Goal: Task Accomplishment & Management: Use online tool/utility

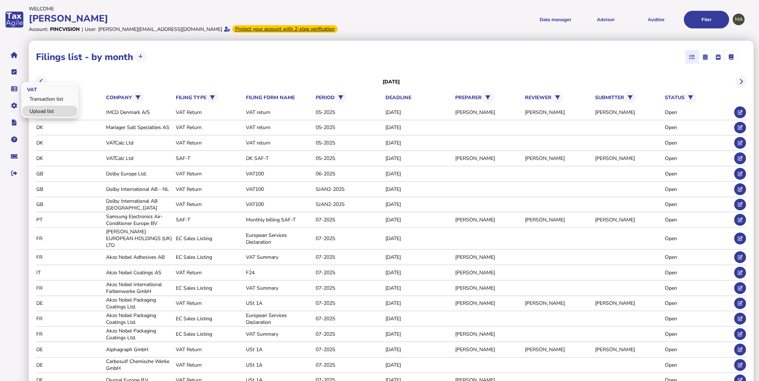
click at [36, 107] on link "Upload list" at bounding box center [49, 111] width 55 height 11
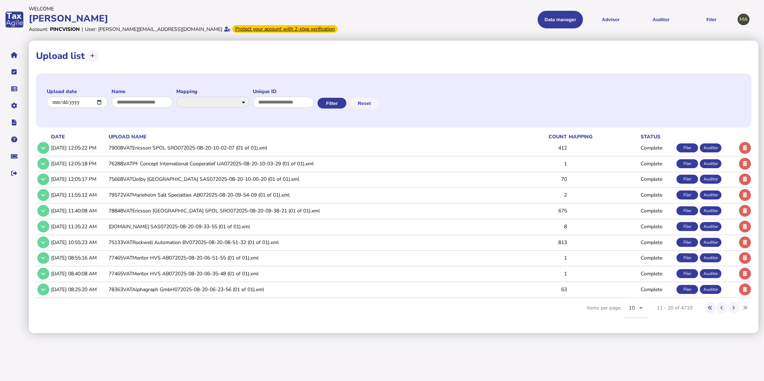
click at [171, 161] on td "76288VATPF Concept International Cooperatief UA072025-08-20-10-03-29 (01 of 01)…" at bounding box center [309, 163] width 404 height 15
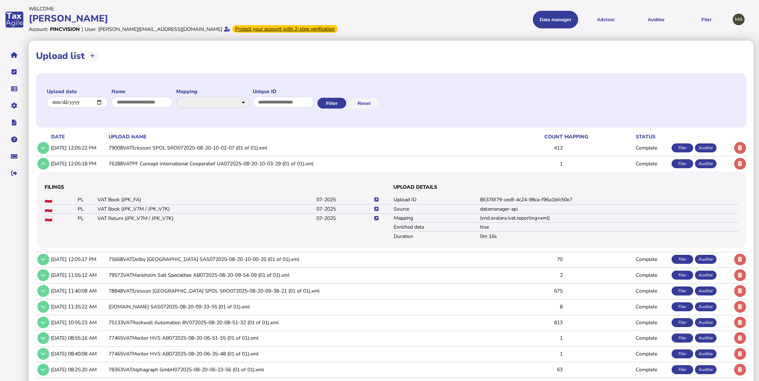
click at [376, 218] on icon at bounding box center [377, 218] width 4 height 5
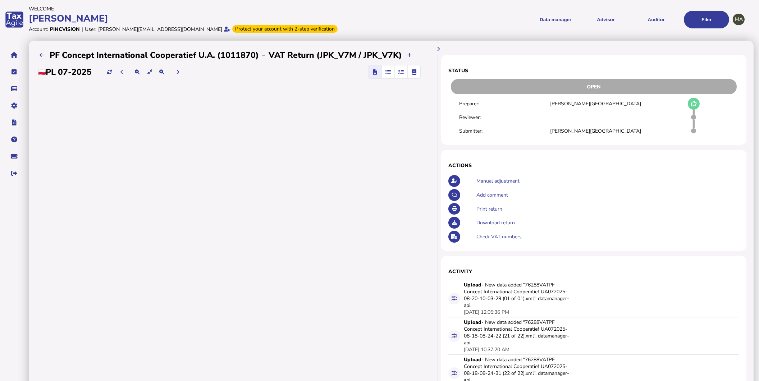
click at [407, 76] on span "button" at bounding box center [401, 71] width 12 height 13
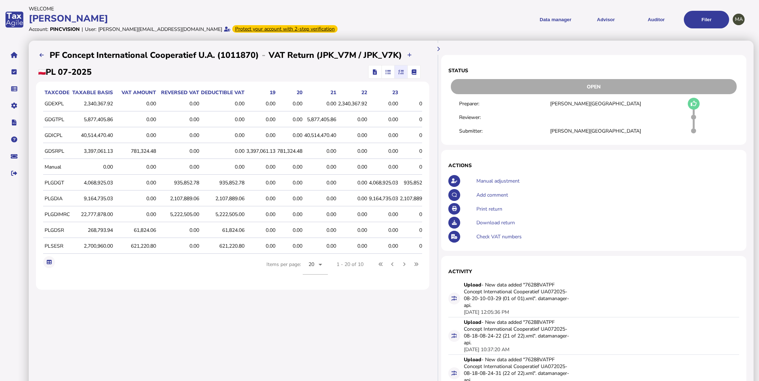
click at [377, 72] on icon "button" at bounding box center [375, 72] width 4 height 0
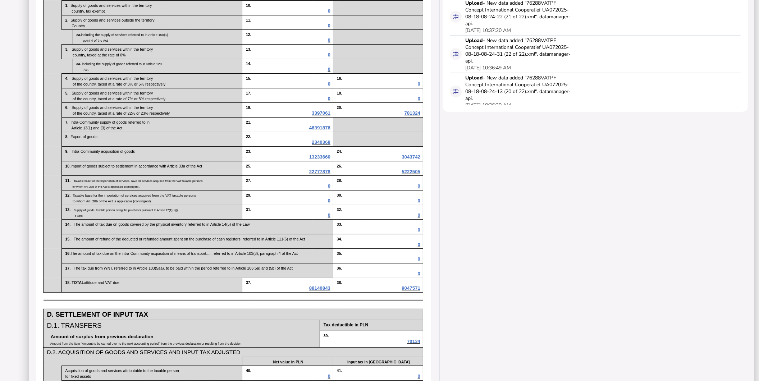
scroll to position [120, 0]
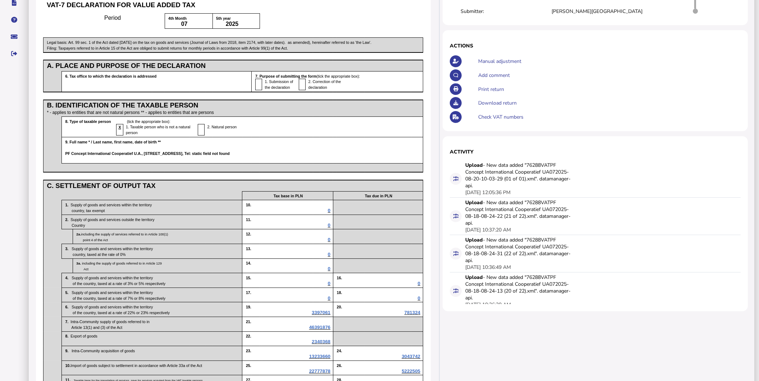
click at [543, 90] on div "Print return" at bounding box center [609, 89] width 264 height 14
